Goal: Find specific page/section: Find specific page/section

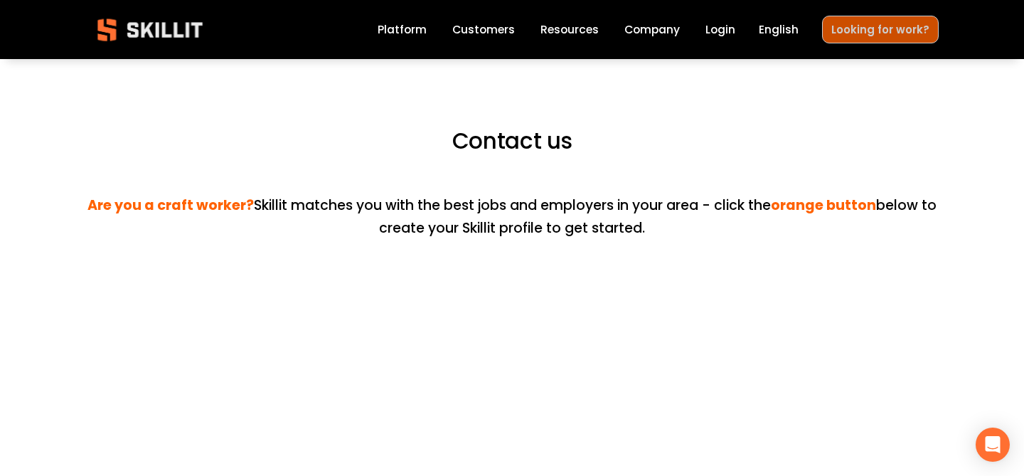
click at [873, 28] on link "Looking for work?" at bounding box center [880, 30] width 117 height 28
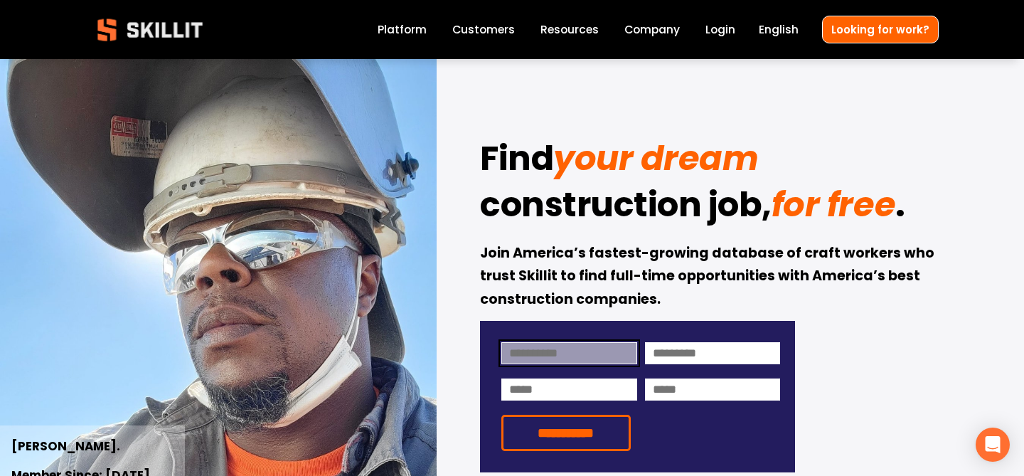
click at [534, 362] on input at bounding box center [570, 353] width 136 height 22
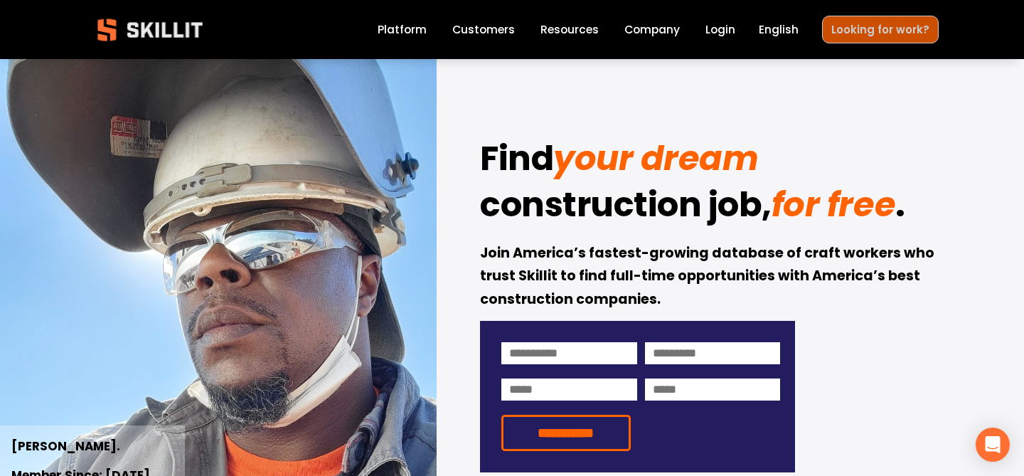
click at [885, 38] on link "Looking for work?" at bounding box center [880, 30] width 117 height 28
